Goal: Task Accomplishment & Management: Complete application form

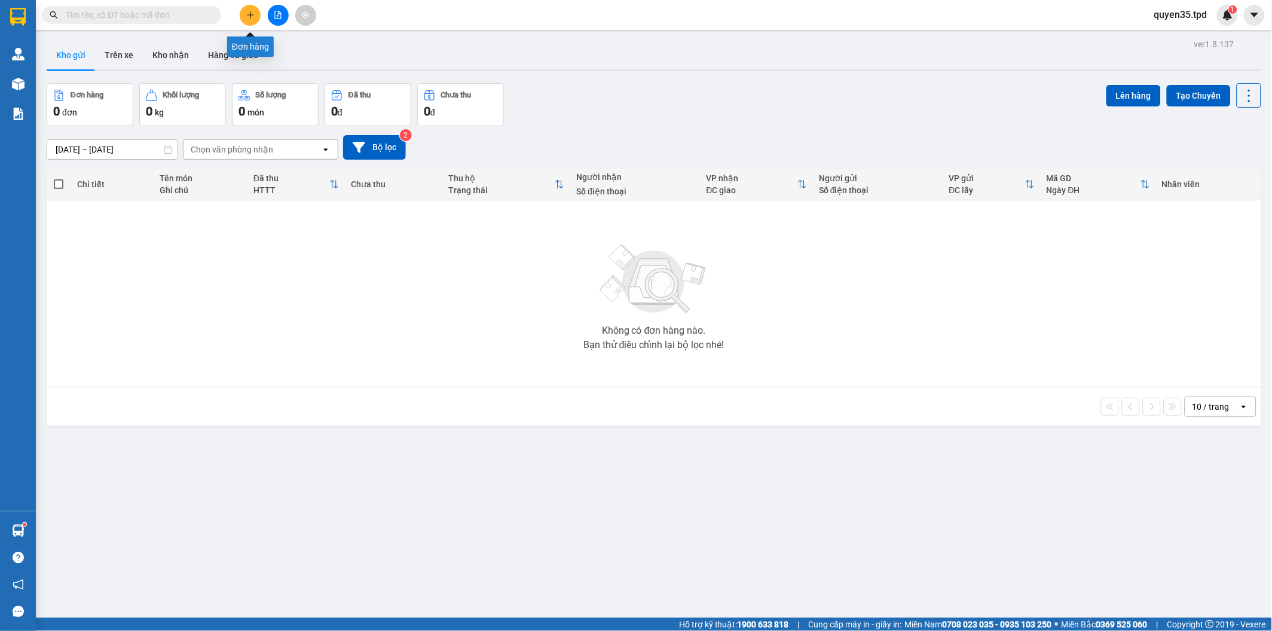
click at [255, 19] on button at bounding box center [250, 15] width 21 height 21
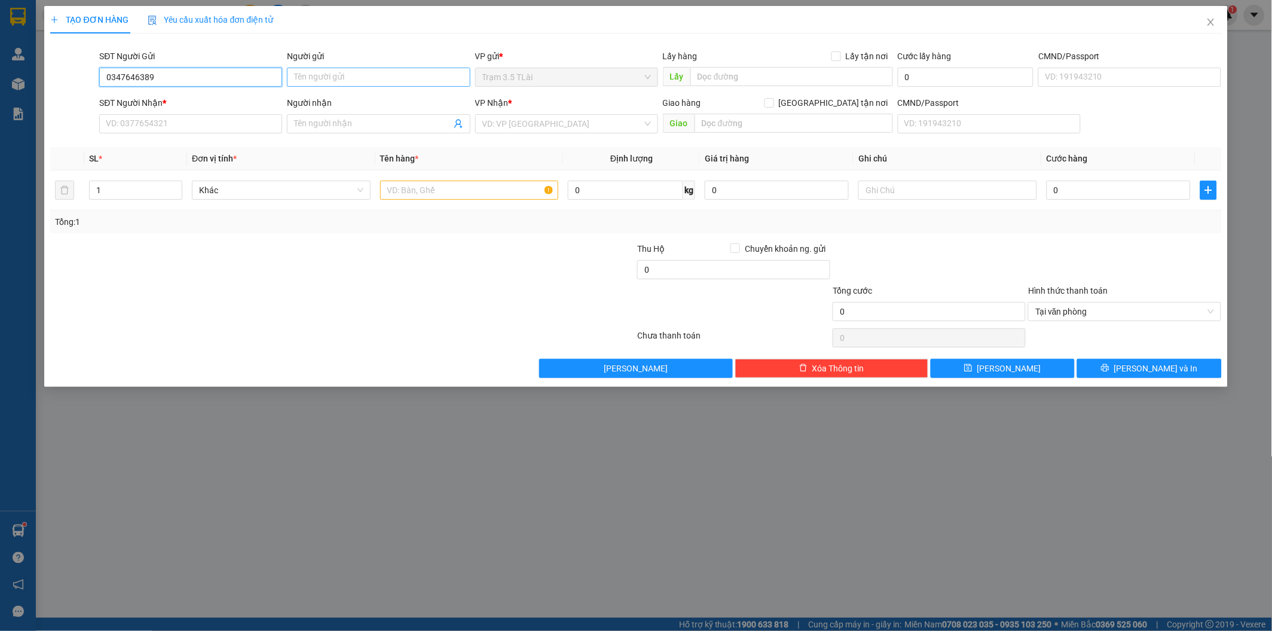
type input "0347646389"
click at [342, 77] on input "Người gửi" at bounding box center [378, 77] width 183 height 19
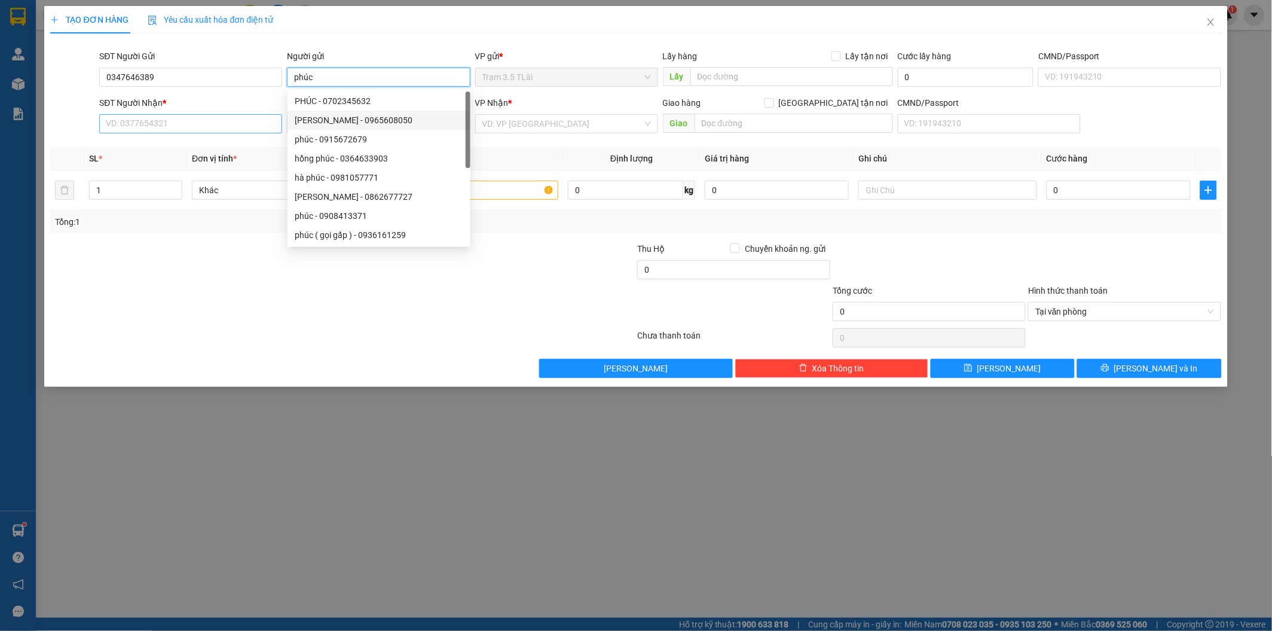
type input "phúc"
click at [190, 129] on input "SĐT Người Nhận *" at bounding box center [190, 123] width 183 height 19
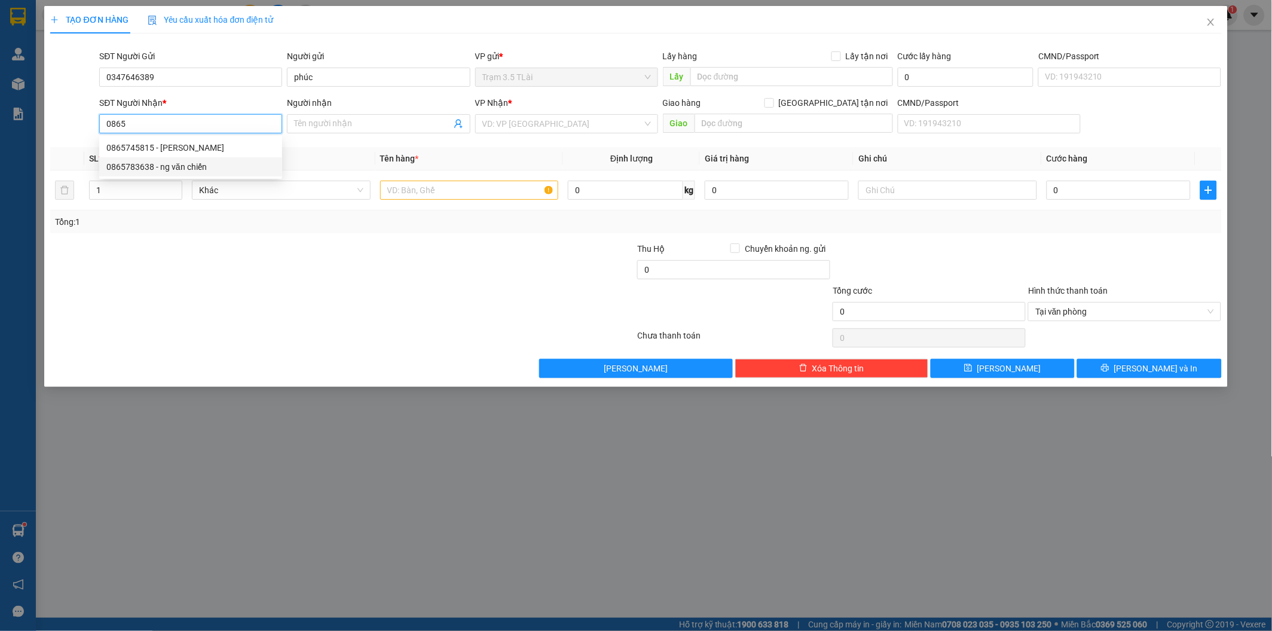
click at [175, 166] on div "0865783638 - ng văn chiến" at bounding box center [190, 166] width 169 height 13
type input "0865783638"
type input "ng văn chiến"
type input "0865783638"
click at [423, 194] on input "text" at bounding box center [469, 190] width 179 height 19
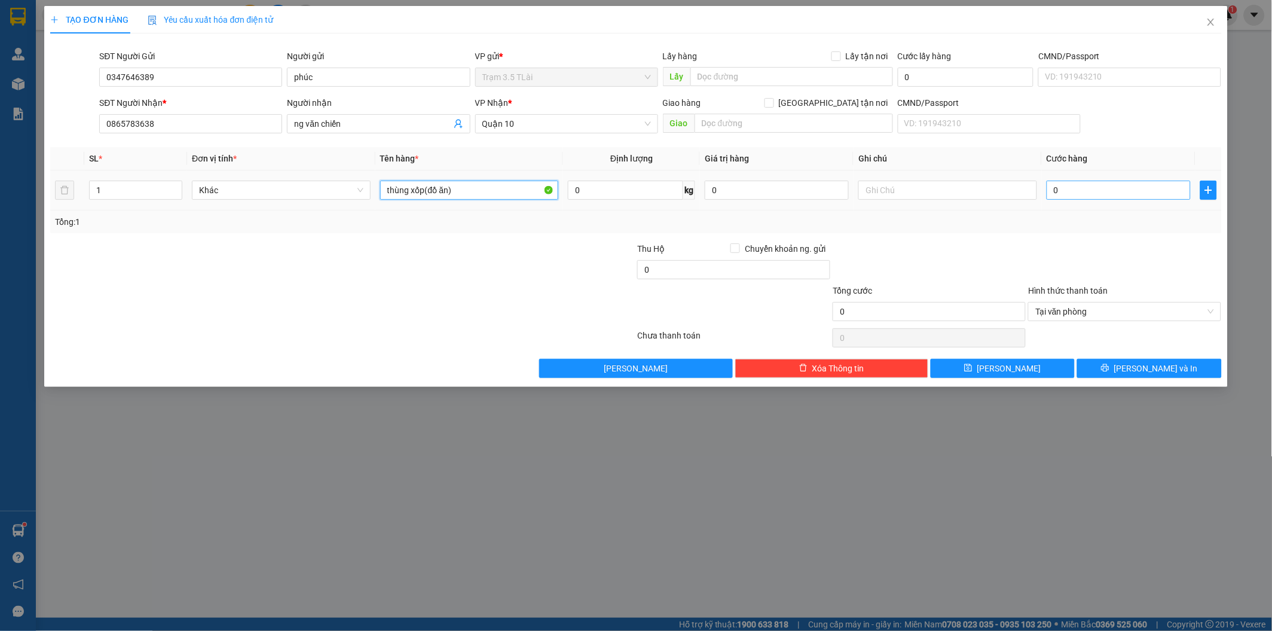
type input "thùng xốp(đồ ăn)"
click at [1072, 187] on input "0" at bounding box center [1119, 190] width 144 height 19
type input "6"
type input "60"
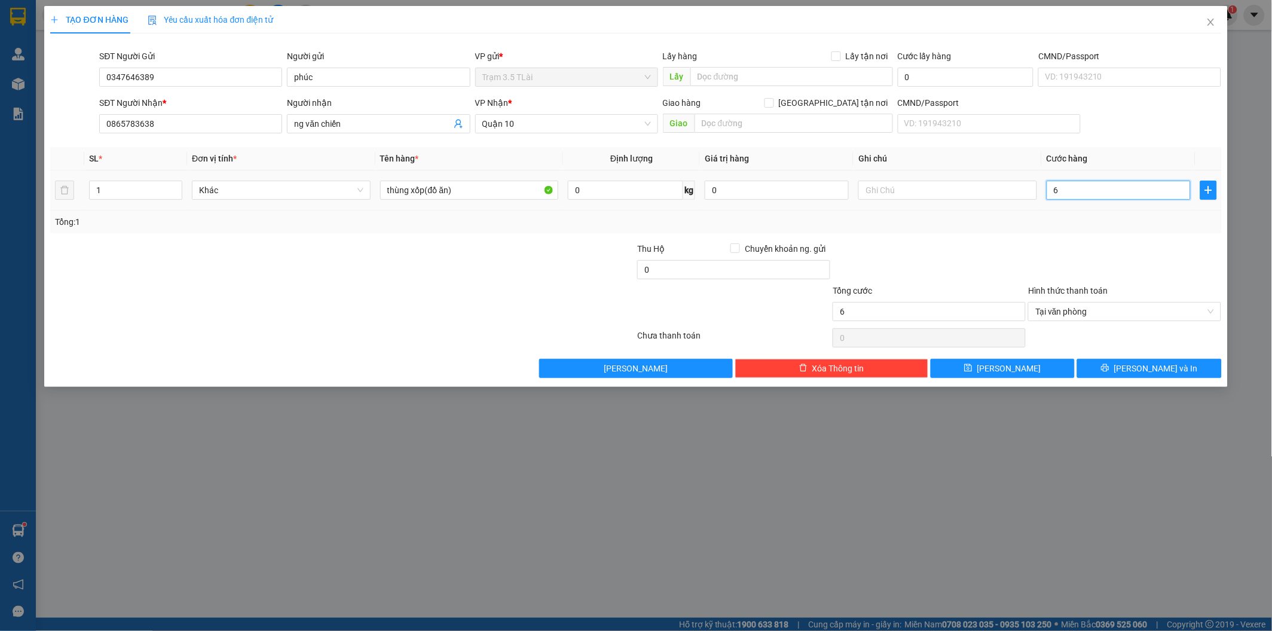
type input "60"
type input "600"
type input "6.000"
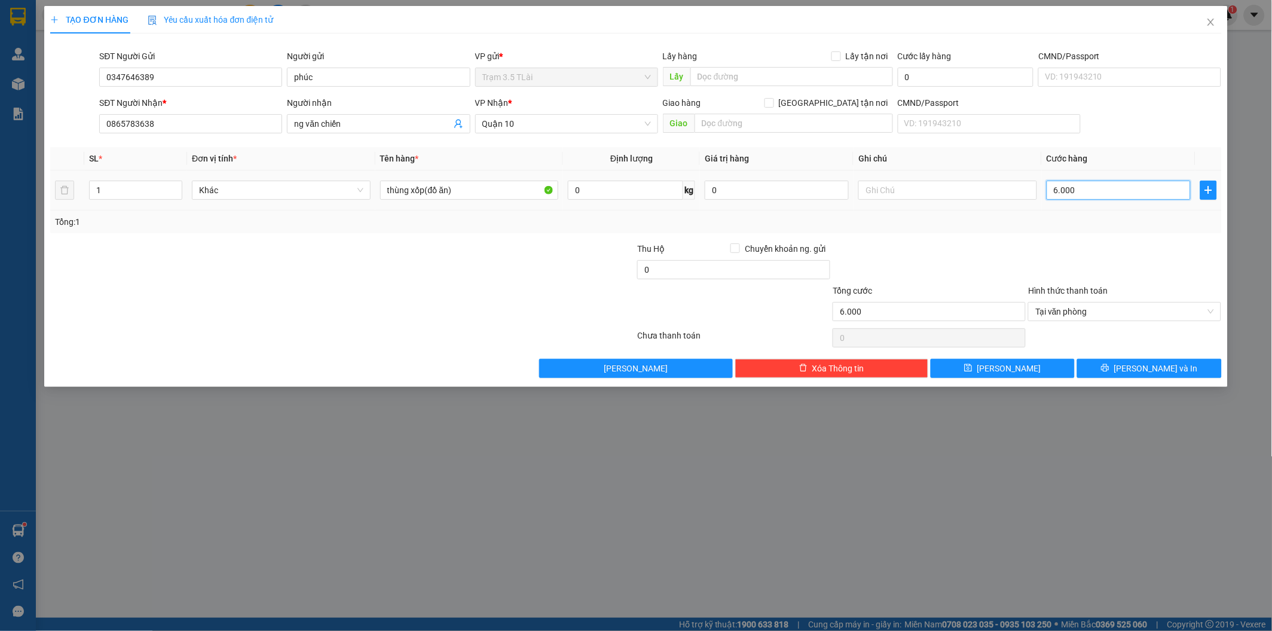
type input "60.000"
click at [1146, 371] on span "[PERSON_NAME] và In" at bounding box center [1157, 368] width 84 height 13
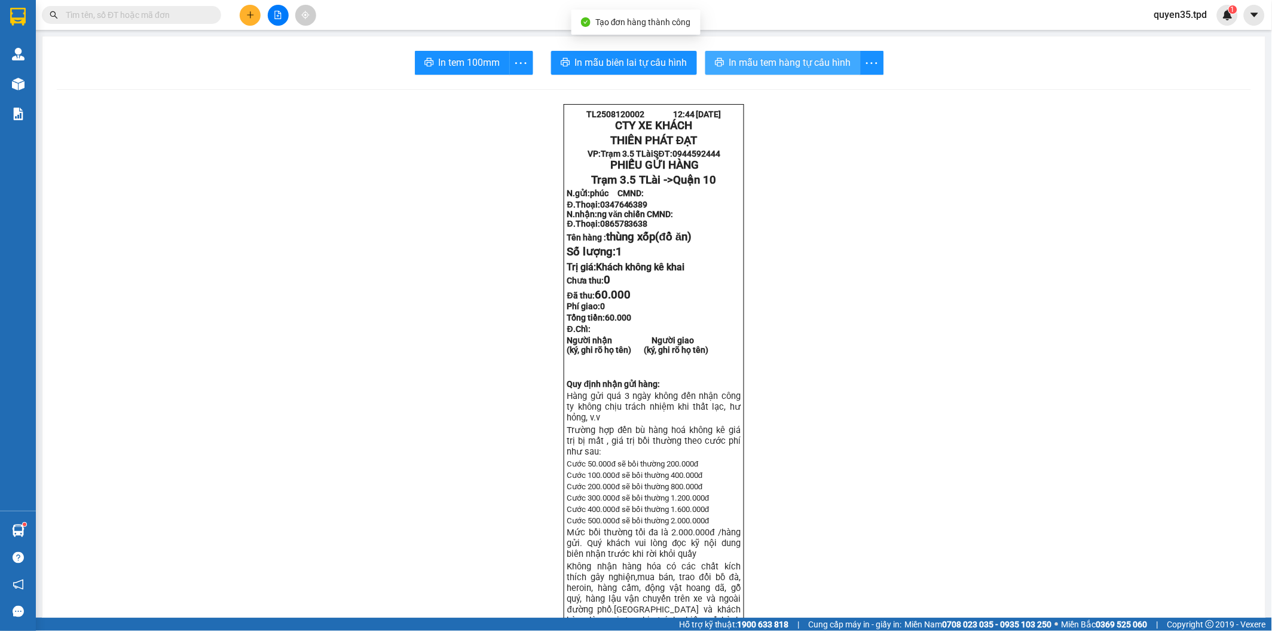
click at [762, 66] on span "In mẫu tem hàng tự cấu hình" at bounding box center [790, 62] width 122 height 15
click at [463, 72] on button "In tem 100mm" at bounding box center [462, 63] width 95 height 24
click at [246, 13] on icon "plus" at bounding box center [250, 15] width 8 height 8
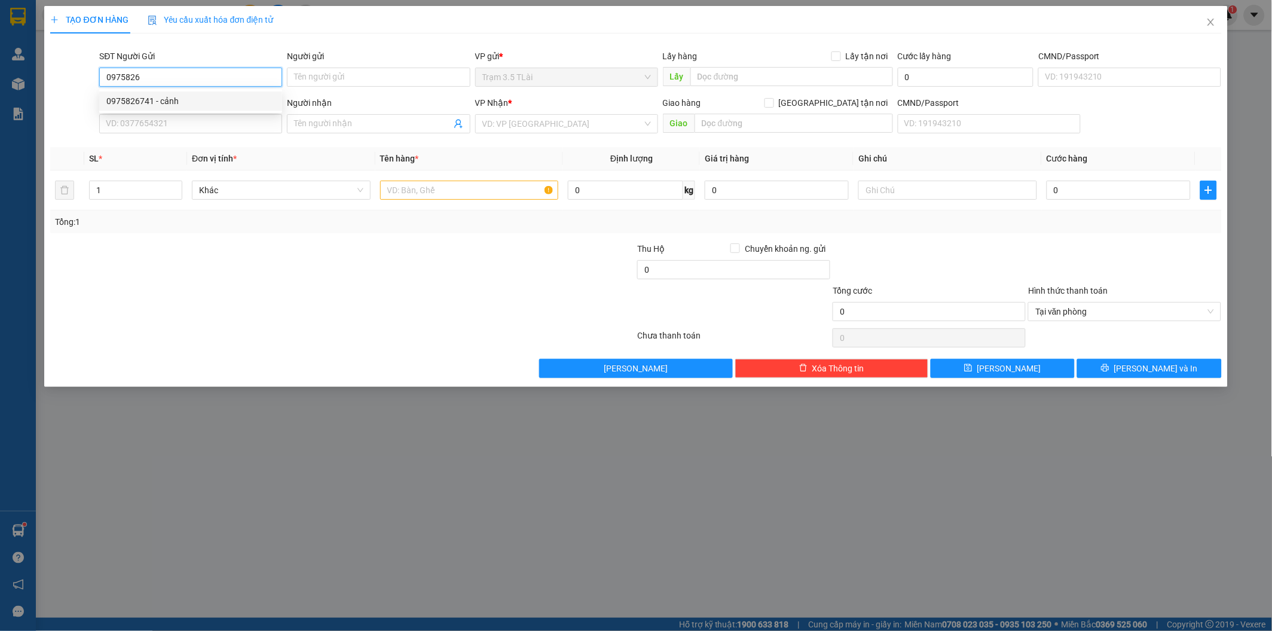
click at [157, 100] on div "0975826741 - cảnh" at bounding box center [190, 100] width 169 height 13
type input "0975826741"
type input "cảnh"
type input "0879345387"
type input "lợi"
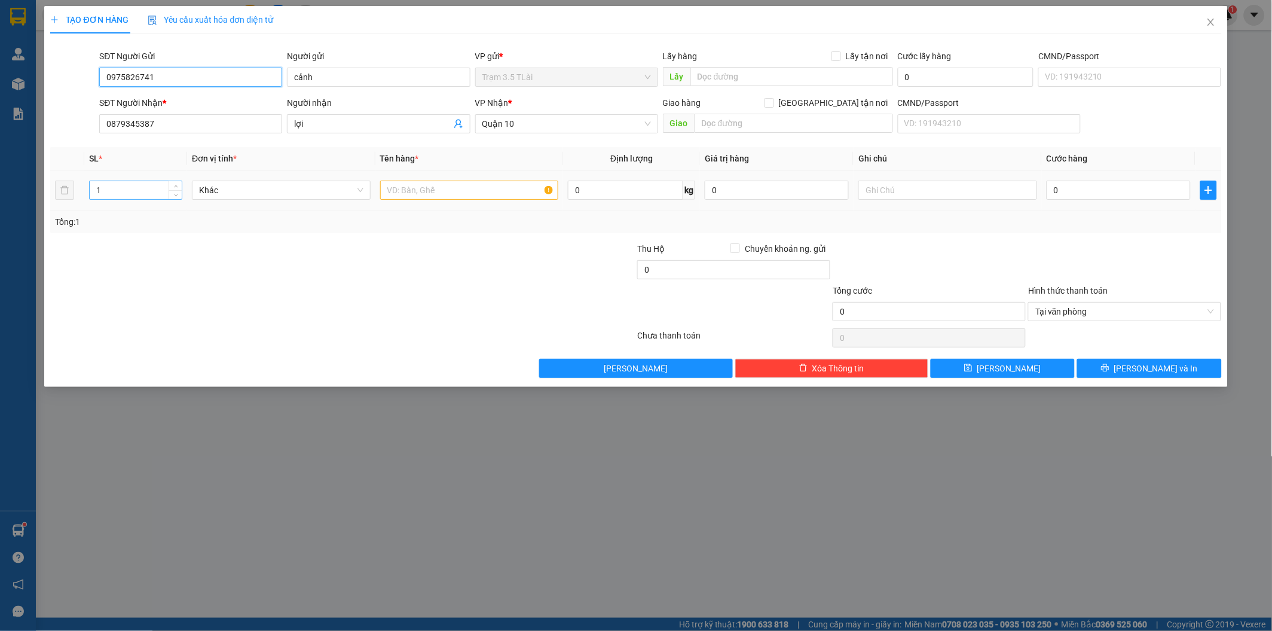
type input "0975826741"
click at [104, 189] on input "1" at bounding box center [136, 190] width 92 height 18
type input "2"
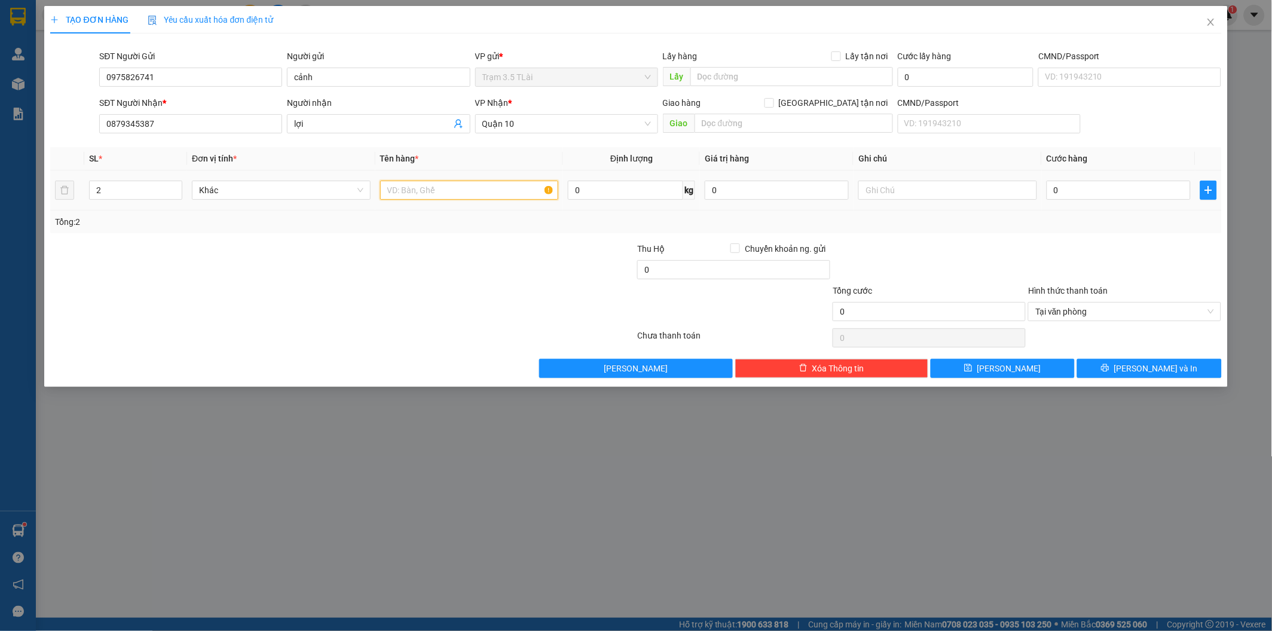
click at [427, 182] on input "text" at bounding box center [469, 190] width 179 height 19
type input "thùng xốp +thùng giấy(đồ ăn)"
click at [1069, 192] on input "0" at bounding box center [1119, 190] width 144 height 19
type input "9"
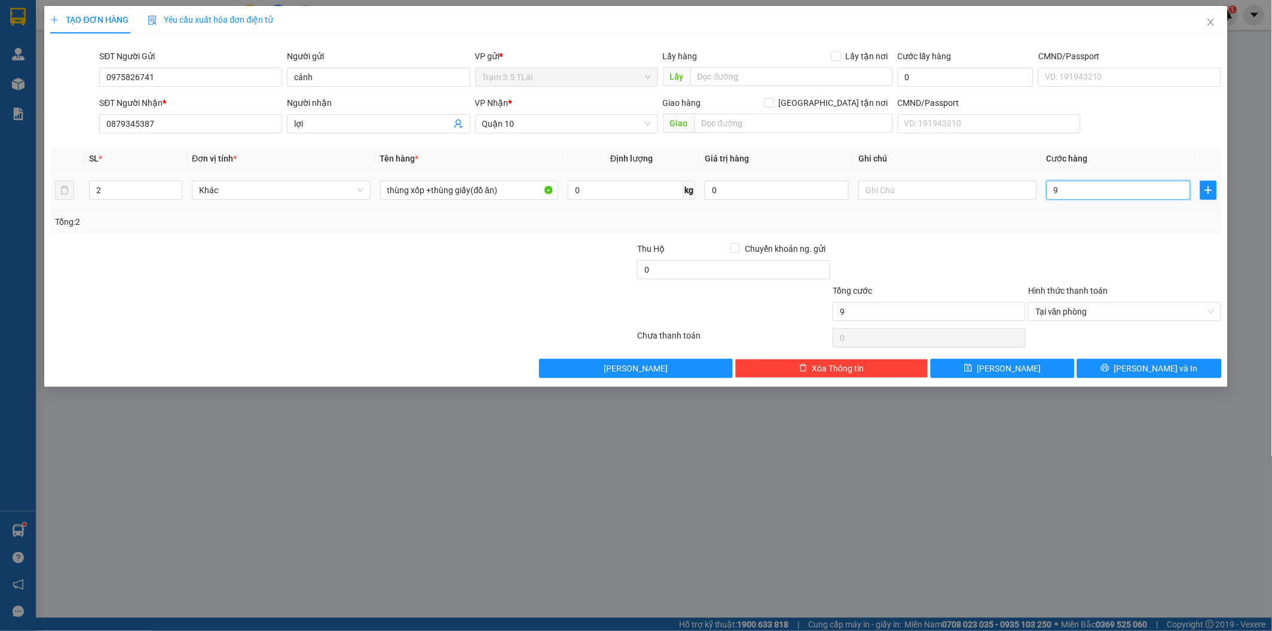
type input "90"
type input "90.000"
click at [1105, 374] on button "[PERSON_NAME] và In" at bounding box center [1149, 368] width 144 height 19
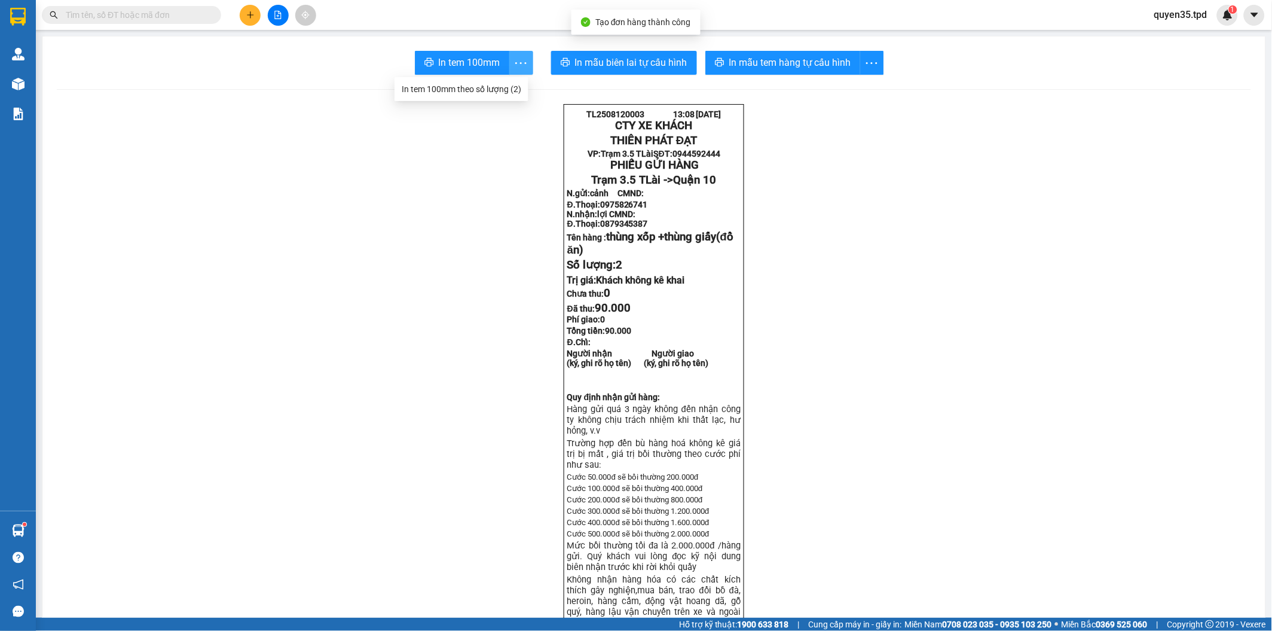
click at [509, 53] on button "button" at bounding box center [521, 63] width 24 height 24
click at [507, 90] on div "In tem 100mm theo số lượng (2)" at bounding box center [462, 89] width 120 height 13
